Goal: Contribute content

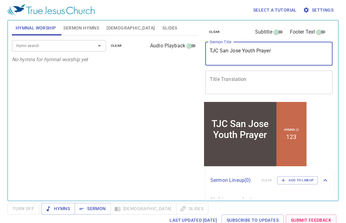
drag, startPoint x: 278, startPoint y: 56, endPoint x: 177, endPoint y: 48, distance: 100.8
click at [177, 48] on div "Hymnal Worship Sermon Hymns Bible Slides Hymn search Hymn search clear Audio Pl…" at bounding box center [172, 108] width 327 height 180
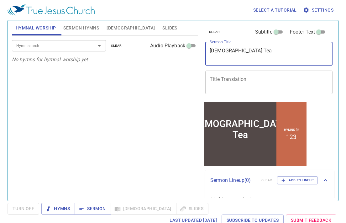
drag, startPoint x: 263, startPoint y: 49, endPoint x: 192, endPoint y: 48, distance: 71.4
click at [192, 48] on div "Hymnal Worship Sermon Hymns Bible Slides Hymn search Hymn search clear Audio Pl…" at bounding box center [172, 108] width 327 height 180
paste textarea
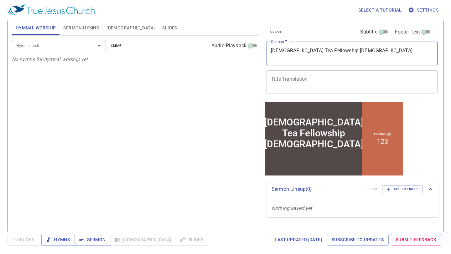
click at [322, 50] on textarea "Gospel Tea Fellowship 福音茶會" at bounding box center [352, 54] width 162 height 12
drag, startPoint x: 343, startPoint y: 49, endPoint x: 324, endPoint y: 49, distance: 19.1
click at [324, 49] on textarea "Gospel Tea Fellowship 福音茶會" at bounding box center [352, 54] width 162 height 12
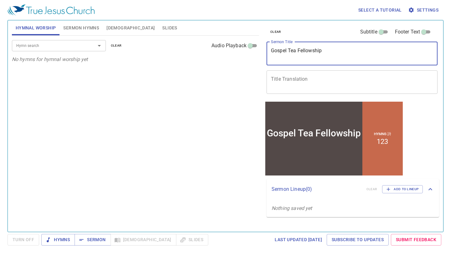
type textarea "[DEMOGRAPHIC_DATA] Tea Fellowship"
click at [306, 78] on textarea "Title Translation" at bounding box center [352, 82] width 162 height 12
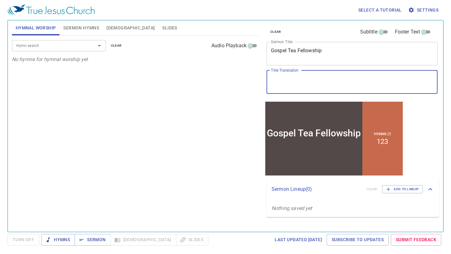
paste textarea "[DEMOGRAPHIC_DATA]"
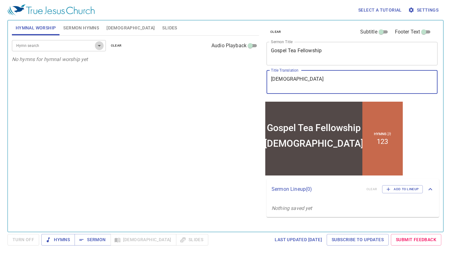
click at [99, 45] on icon "Open" at bounding box center [99, 46] width 8 height 8
type textarea "[DEMOGRAPHIC_DATA]"
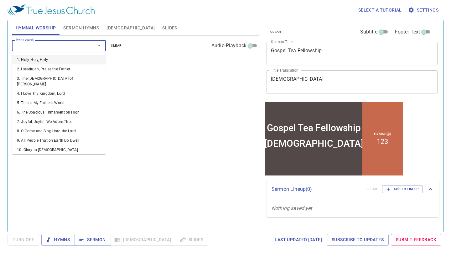
click at [121, 55] on div "Hymn search Hymn search clear Audio Playback" at bounding box center [135, 46] width 247 height 20
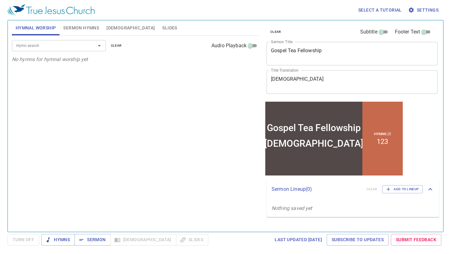
click at [95, 24] on span "Sermon Hymns" at bounding box center [81, 28] width 36 height 8
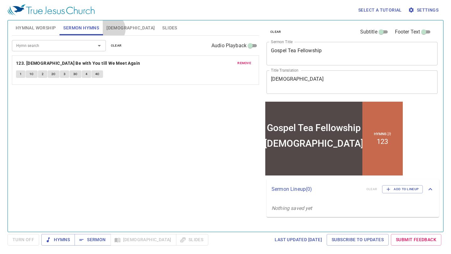
click at [110, 29] on span "Bible" at bounding box center [130, 28] width 48 height 8
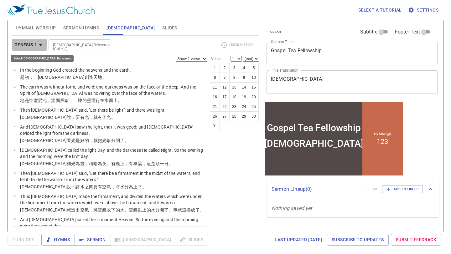
click at [43, 45] on icon "button" at bounding box center [41, 45] width 8 height 8
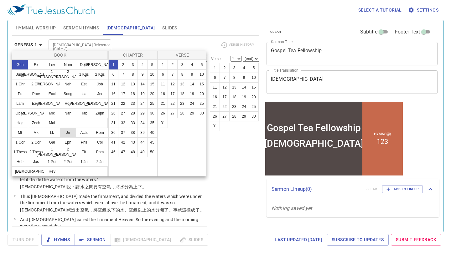
click at [65, 131] on button "Jn" at bounding box center [68, 133] width 16 height 10
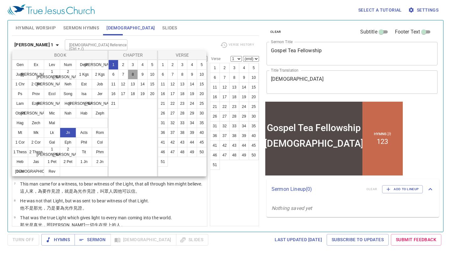
click at [131, 75] on button "8" at bounding box center [133, 74] width 10 height 10
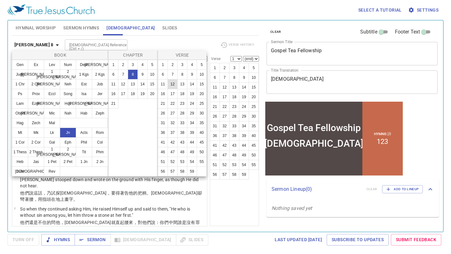
click at [175, 84] on button "12" at bounding box center [172, 84] width 10 height 10
select select "12"
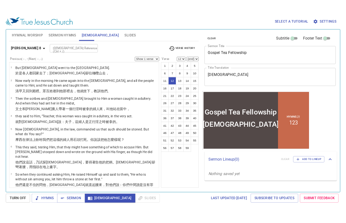
scroll to position [181, 0]
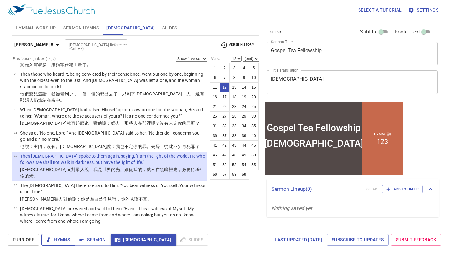
click at [64, 222] on span "Hymns" at bounding box center [57, 240] width 23 height 8
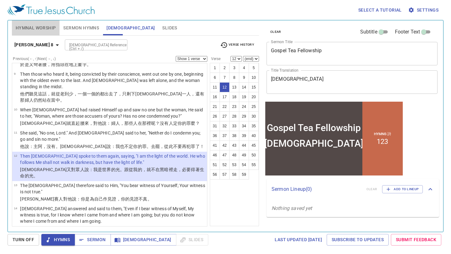
click at [46, 31] on span "Hymnal Worship" at bounding box center [36, 28] width 40 height 8
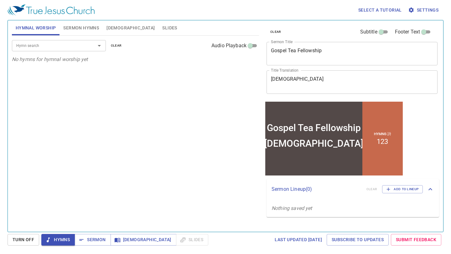
click at [162, 28] on span "Slides" at bounding box center [169, 28] width 15 height 8
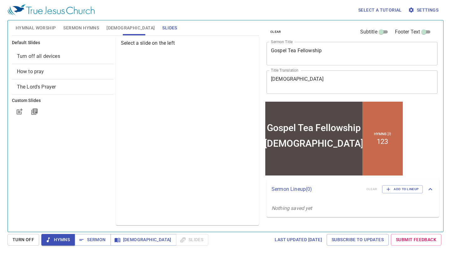
click at [32, 222] on span "Turn Off" at bounding box center [24, 240] width 22 height 8
click at [32, 222] on span "Turn Off" at bounding box center [24, 240] width 32 height 12
click at [57, 222] on span "Hymns" at bounding box center [57, 240] width 23 height 8
click at [96, 222] on span "Sermon" at bounding box center [93, 240] width 26 height 8
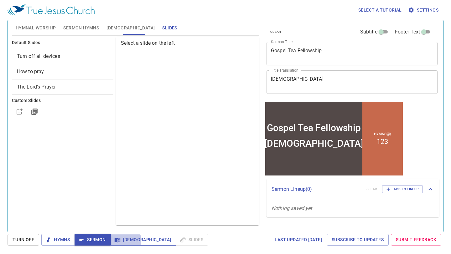
click at [121, 222] on span "Bible" at bounding box center [144, 240] width 56 height 8
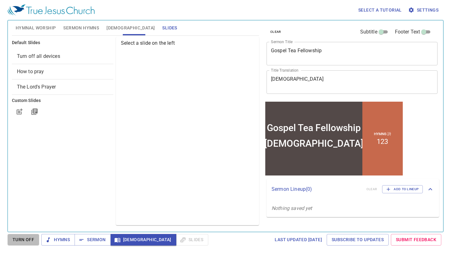
click at [33, 222] on span "Turn Off" at bounding box center [24, 240] width 22 height 8
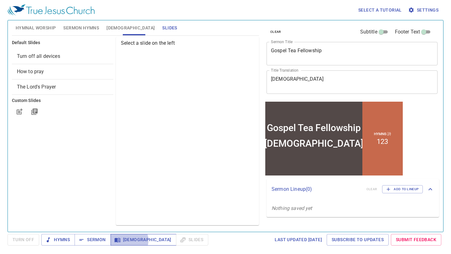
click at [129, 222] on span "Bible" at bounding box center [144, 240] width 56 height 8
